Goal: Task Accomplishment & Management: Manage account settings

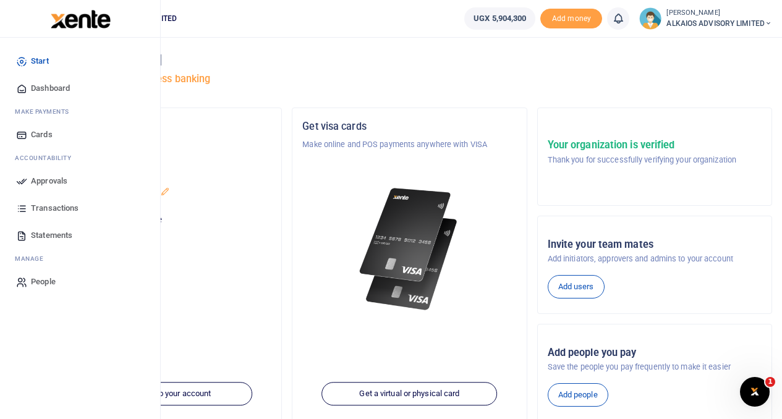
click at [47, 180] on span "Approvals" at bounding box center [49, 181] width 36 height 12
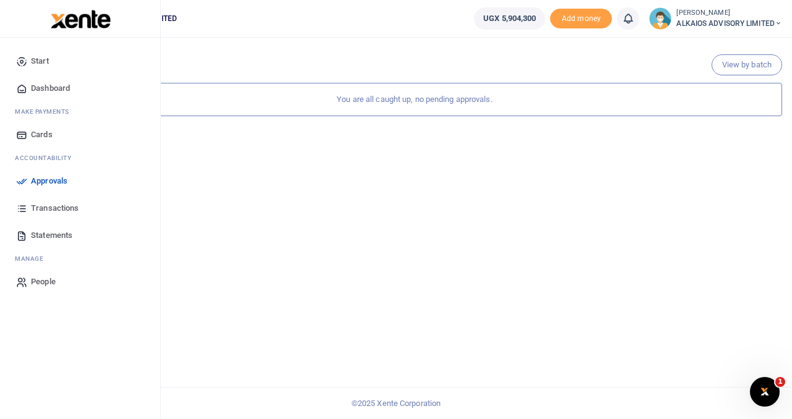
click at [42, 208] on span "Transactions" at bounding box center [55, 208] width 48 height 12
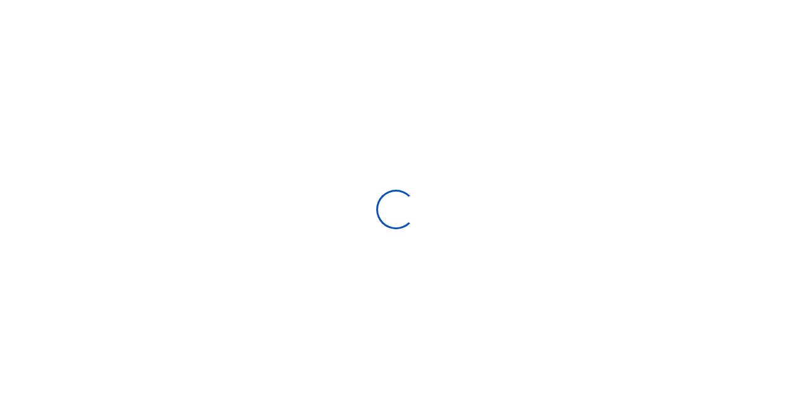
select select
type input "09/08/2025 - 10/07/2025"
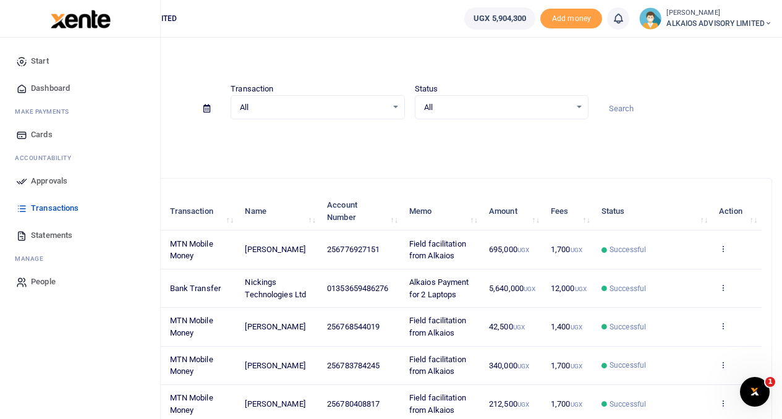
click at [46, 182] on span "Approvals" at bounding box center [49, 181] width 36 height 12
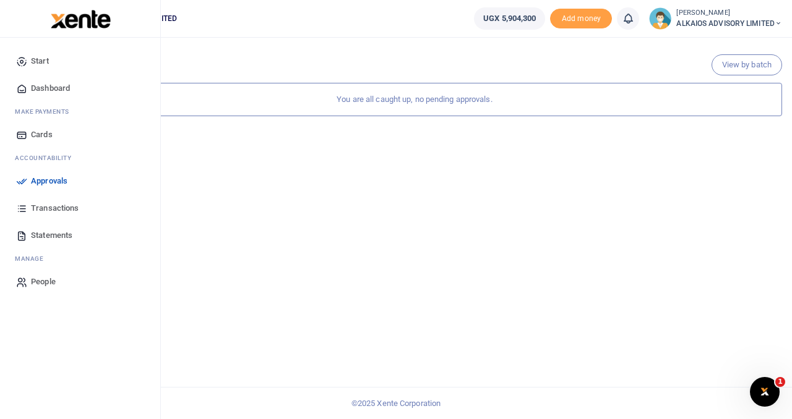
click at [39, 62] on span "Start" at bounding box center [40, 61] width 18 height 12
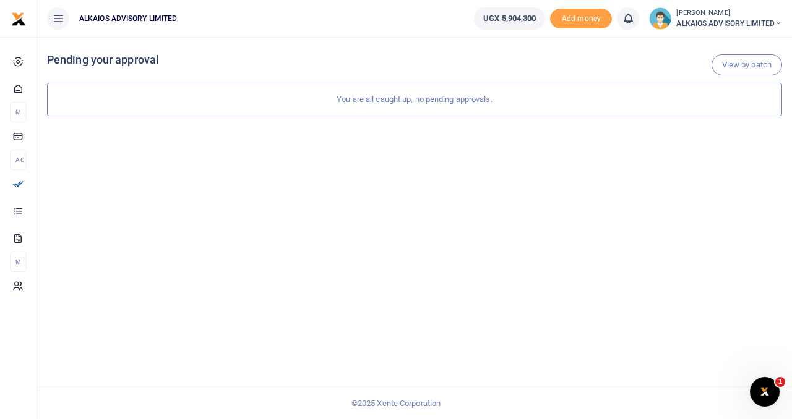
click at [285, 228] on div "View by batch Pending your approval You are all caught up, no pending approvals." at bounding box center [414, 228] width 755 height 382
click at [768, 387] on icon "Open Intercom Messenger" at bounding box center [763, 390] width 20 height 20
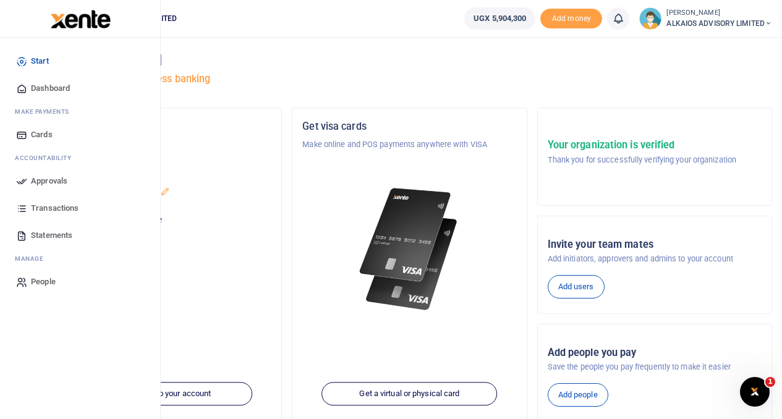
click at [47, 237] on span "Statements" at bounding box center [51, 235] width 41 height 12
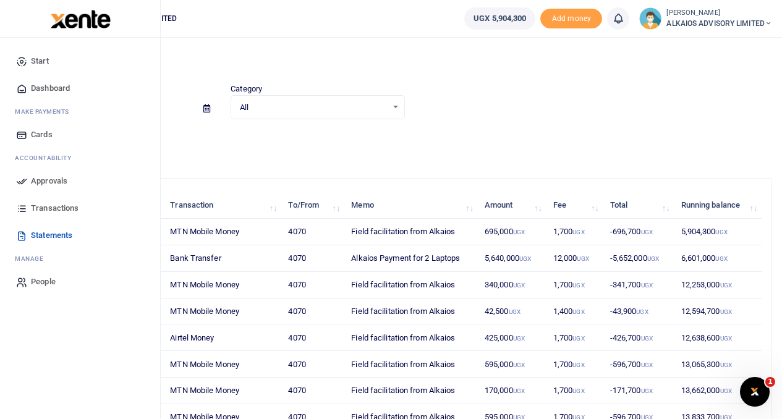
click at [43, 182] on span "Approvals" at bounding box center [49, 181] width 36 height 12
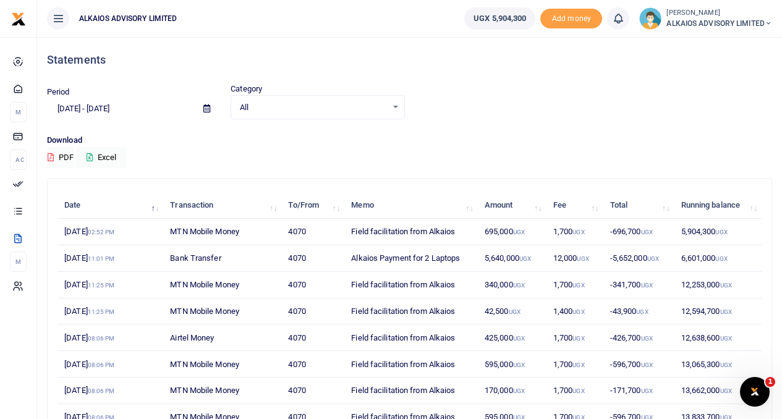
click at [618, 24] on icon at bounding box center [618, 19] width 12 height 14
click at [504, 137] on p "Download" at bounding box center [410, 140] width 726 height 13
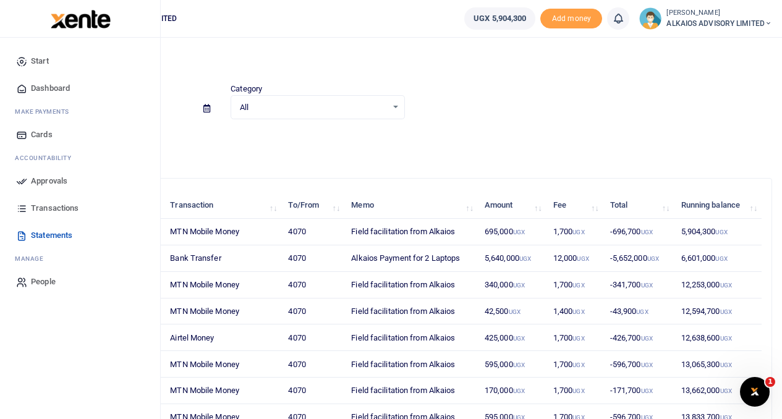
click at [41, 181] on span "Approvals" at bounding box center [49, 181] width 36 height 12
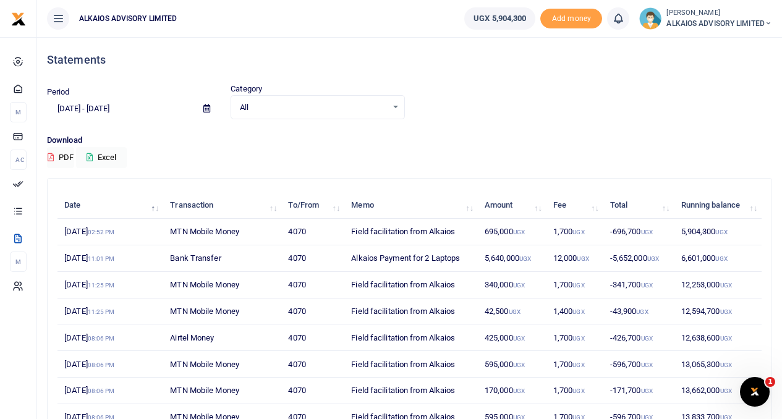
click at [769, 24] on icon at bounding box center [768, 23] width 7 height 9
click at [721, 93] on link "Logout" at bounding box center [726, 90] width 98 height 17
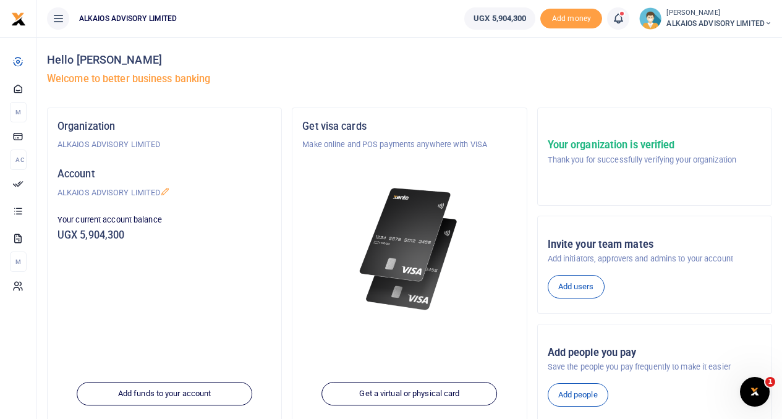
click at [620, 21] on icon at bounding box center [618, 19] width 12 height 14
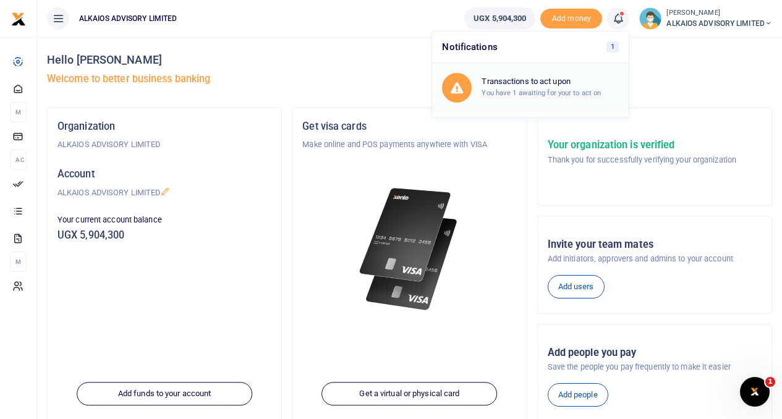
click at [512, 86] on h6 "Transactions to act upon" at bounding box center [550, 82] width 137 height 10
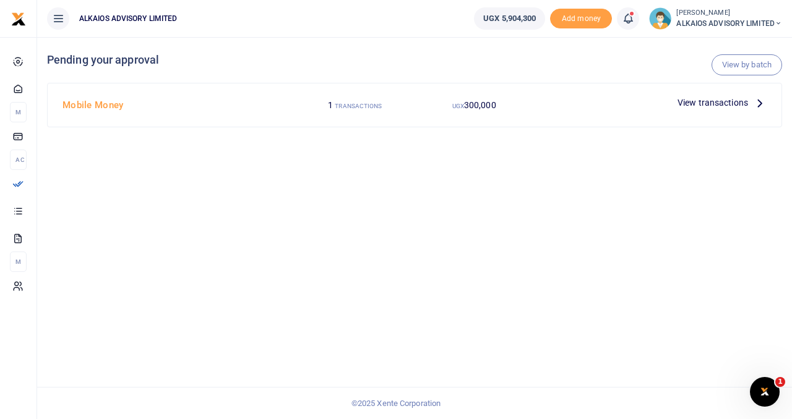
click at [711, 103] on span "View transactions" at bounding box center [712, 103] width 71 height 14
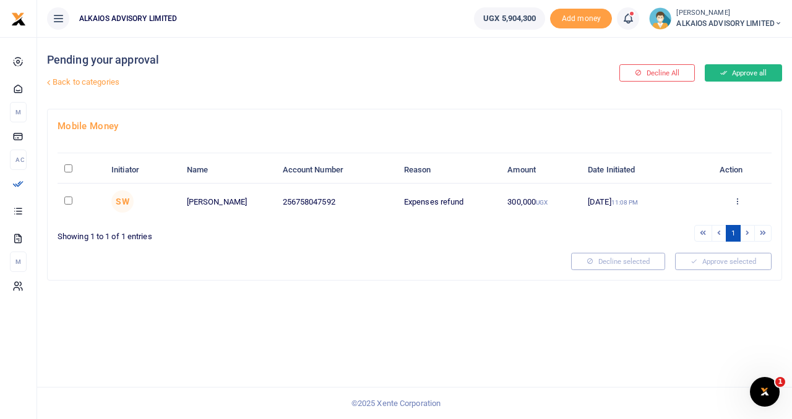
click at [747, 72] on button "Approve all" at bounding box center [743, 72] width 77 height 17
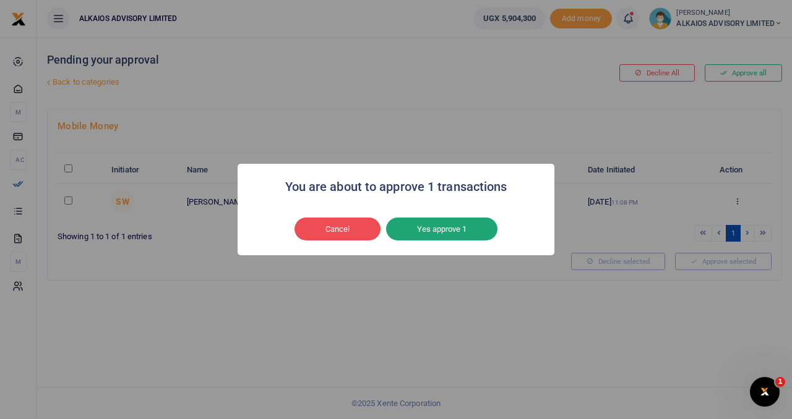
click at [445, 231] on button "Yes approve 1" at bounding box center [441, 230] width 111 height 24
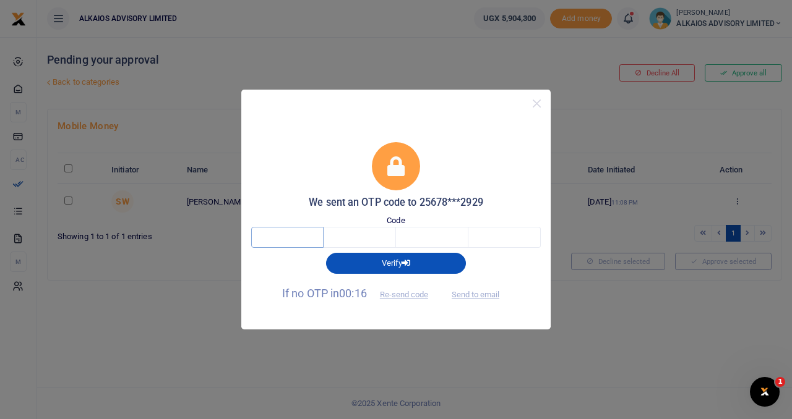
click at [298, 239] on input "text" at bounding box center [287, 237] width 72 height 21
type input "9"
type input "5"
type input "7"
type input "2"
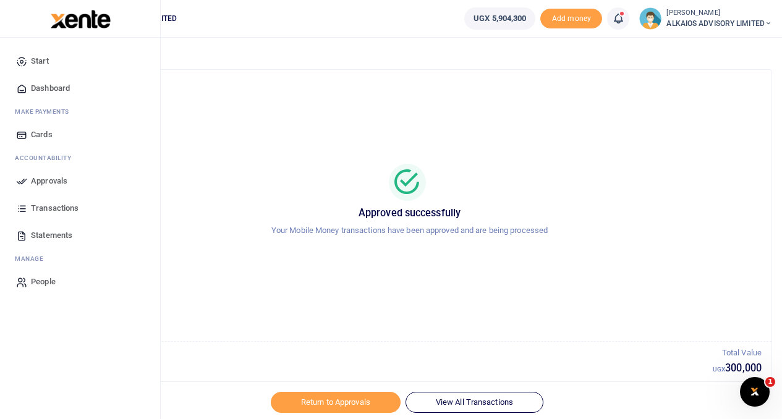
click at [63, 208] on span "Transactions" at bounding box center [55, 208] width 48 height 12
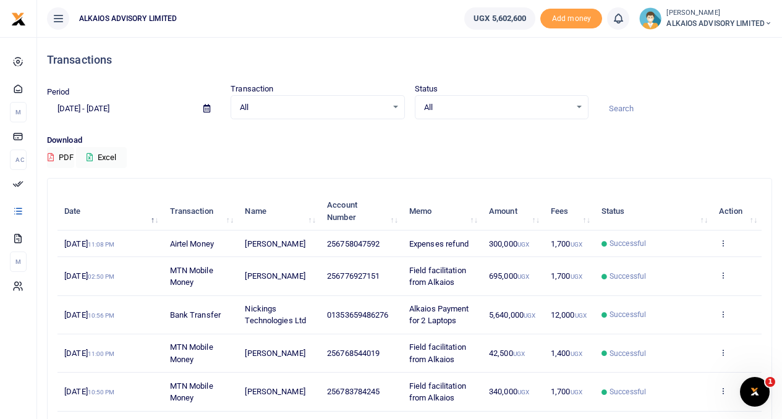
click at [769, 23] on icon at bounding box center [768, 23] width 7 height 9
click at [709, 89] on link "Logout" at bounding box center [726, 90] width 98 height 17
